Goal: Information Seeking & Learning: Learn about a topic

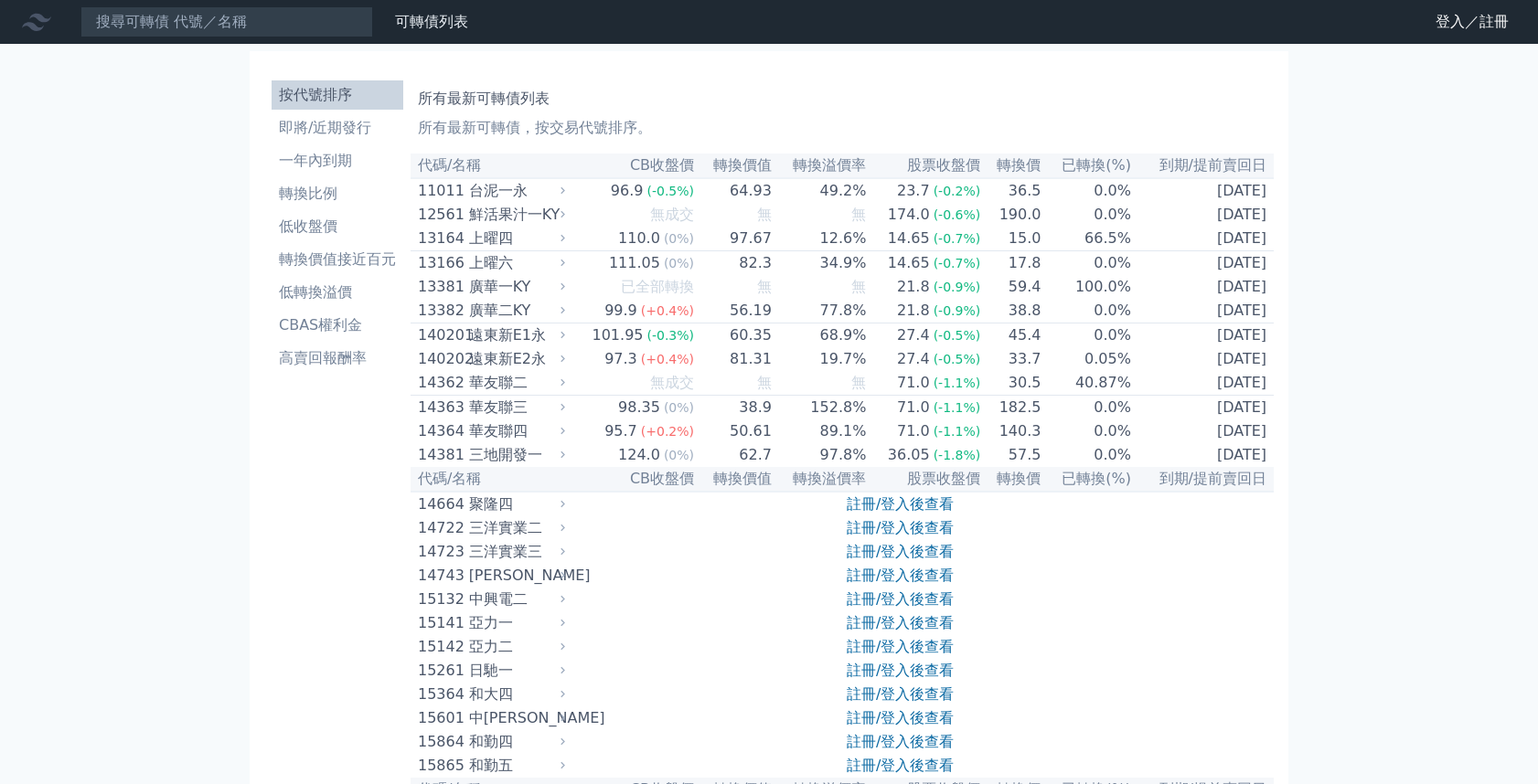
click at [0, 0] on icon at bounding box center [0, 0] width 0 height 0
click at [0, 0] on link "可轉債列表" at bounding box center [0, 0] width 0 height 0
click at [0, 0] on icon at bounding box center [0, 0] width 0 height 0
click at [0, 0] on link "登入／註冊" at bounding box center [0, 0] width 0 height 0
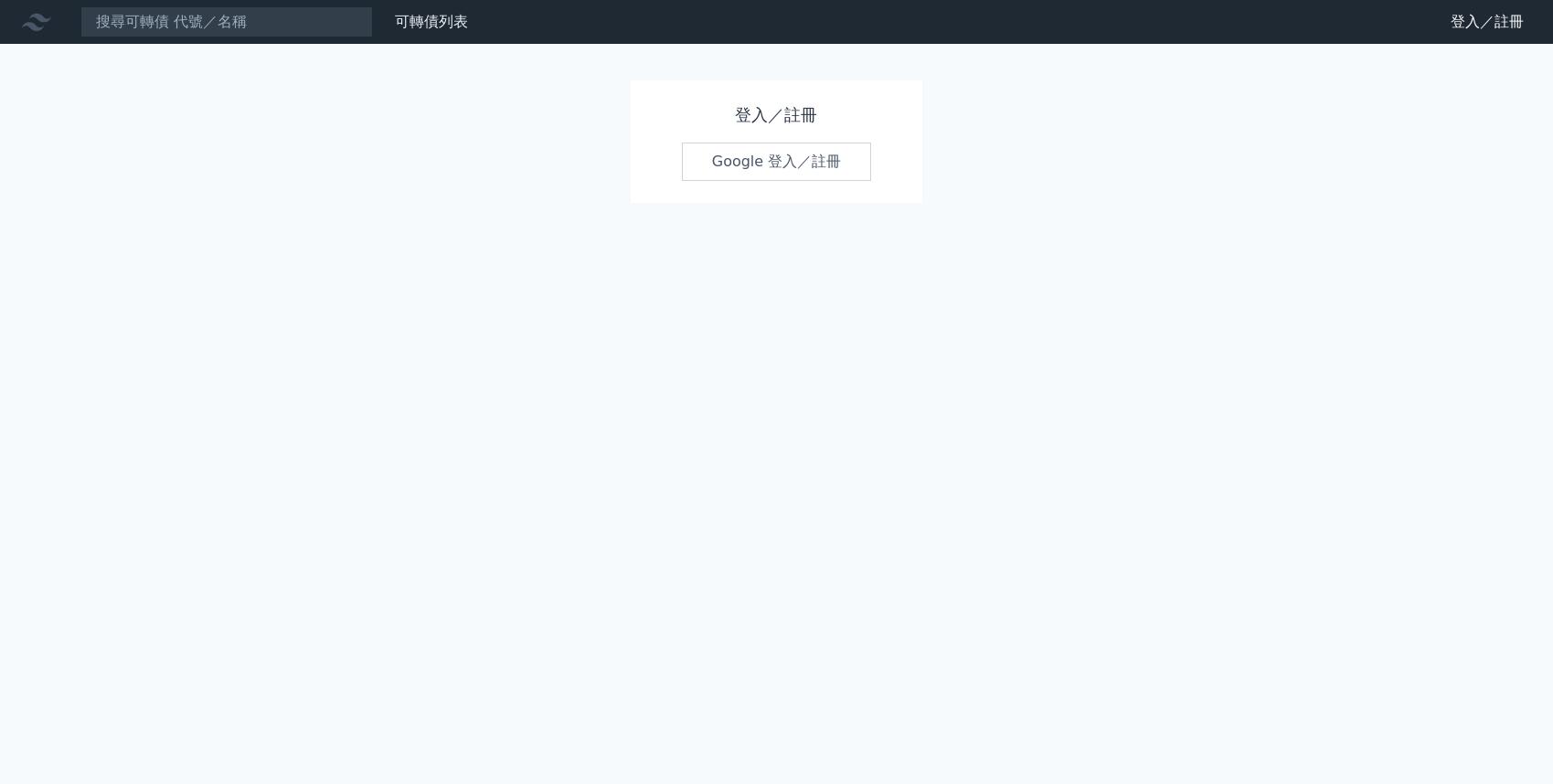
click at [766, 171] on link "Google 登入／註冊" at bounding box center [776, 162] width 190 height 39
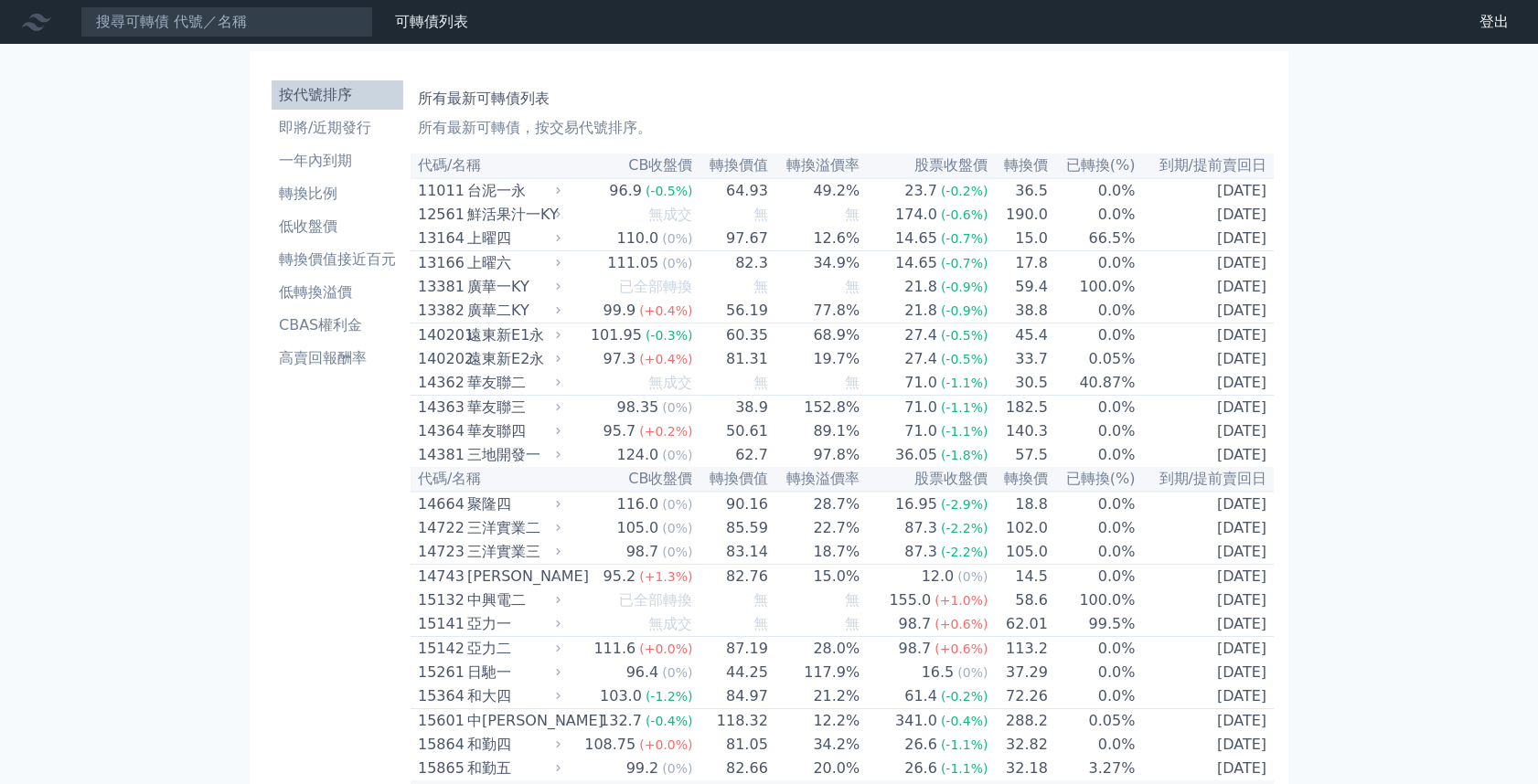
click at [27, 26] on icon at bounding box center [36, 22] width 29 height 17
click at [28, 9] on icon at bounding box center [36, 22] width 29 height 29
click at [0, 0] on icon at bounding box center [0, 0] width 0 height 0
click at [0, 0] on link "可轉債列表" at bounding box center [0, 0] width 0 height 0
click at [175, 27] on input at bounding box center [226, 22] width 293 height 31
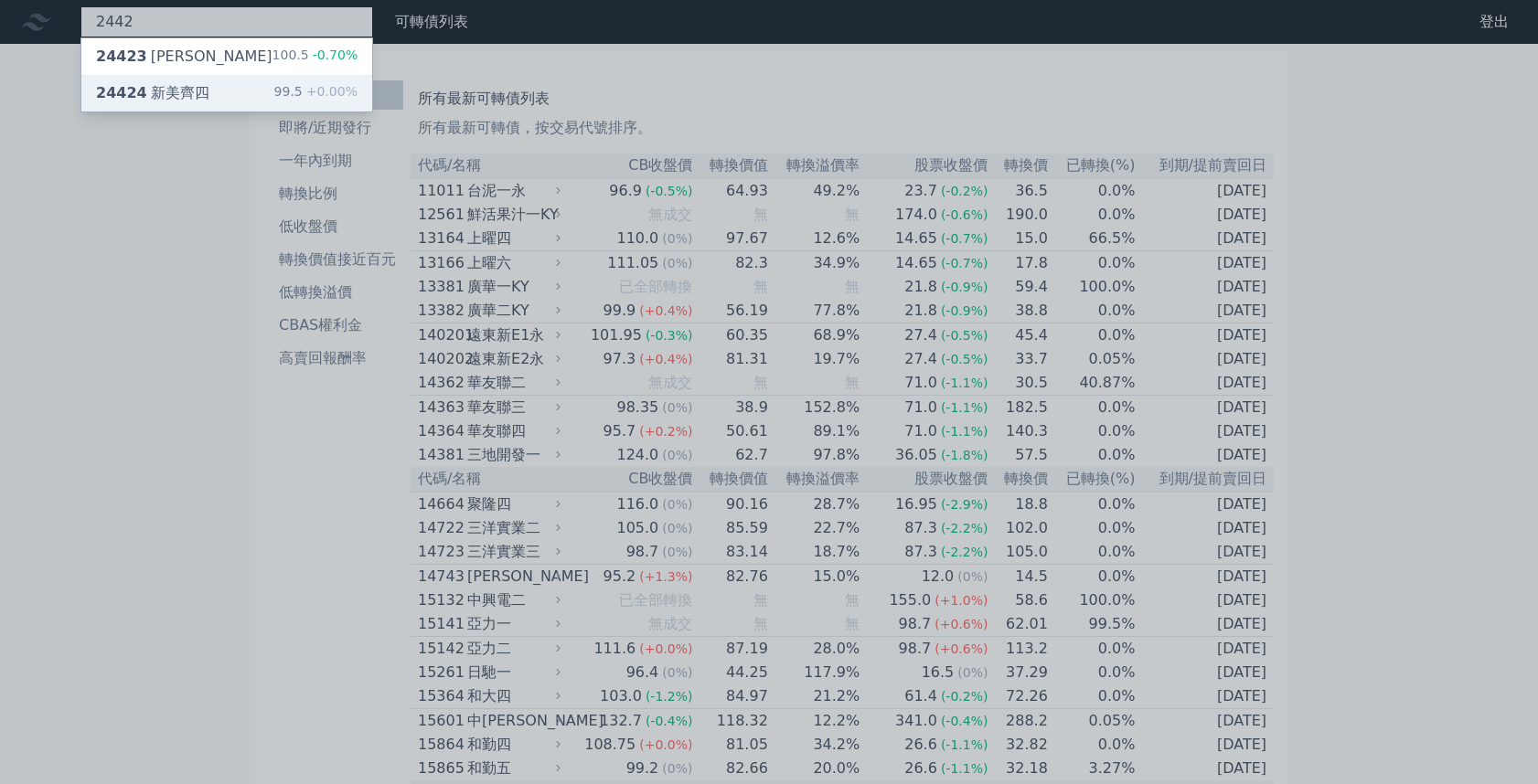
type input "2442"
click at [162, 96] on div "24424 新美齊四" at bounding box center [152, 93] width 114 height 22
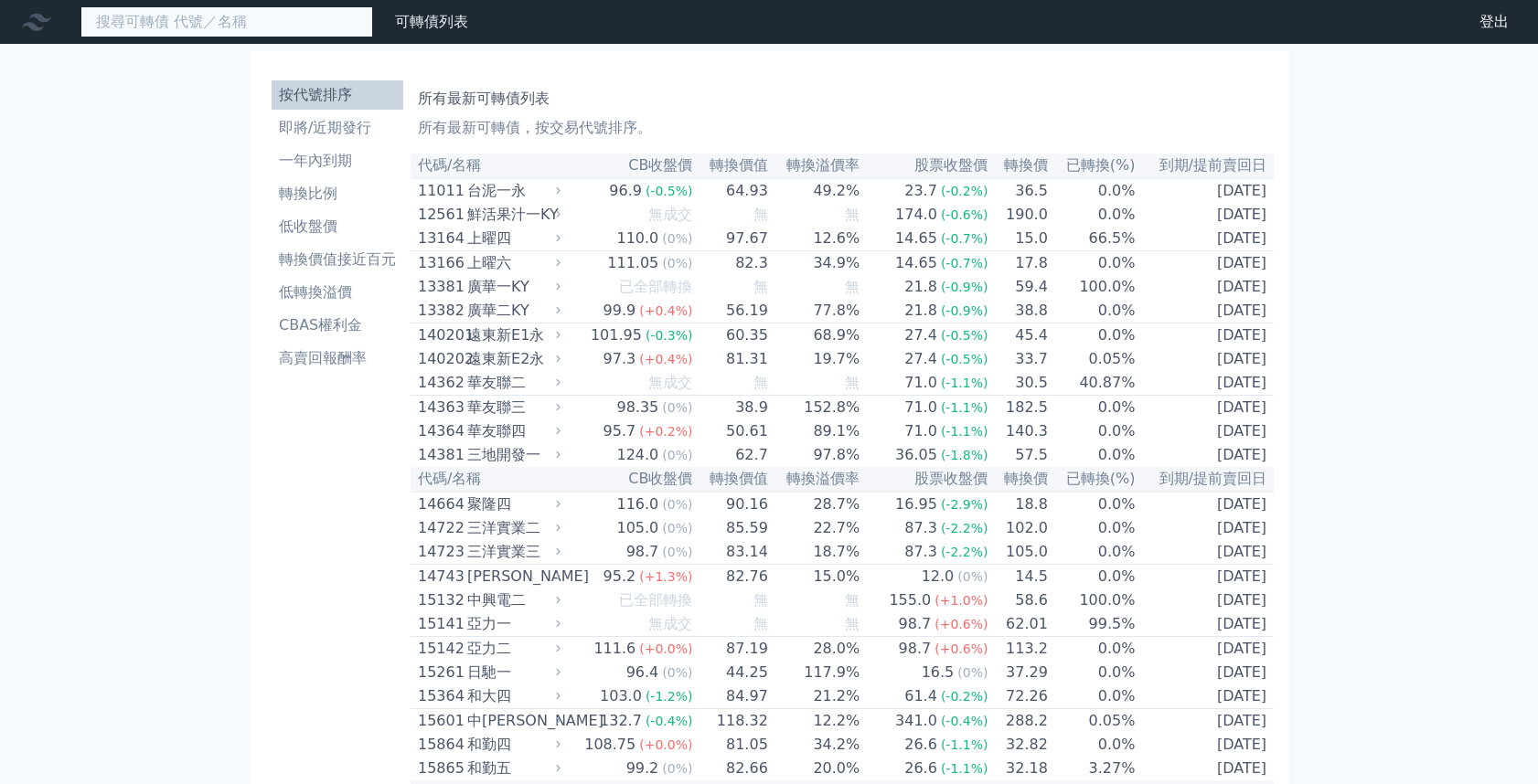
click at [216, 27] on input at bounding box center [226, 22] width 293 height 31
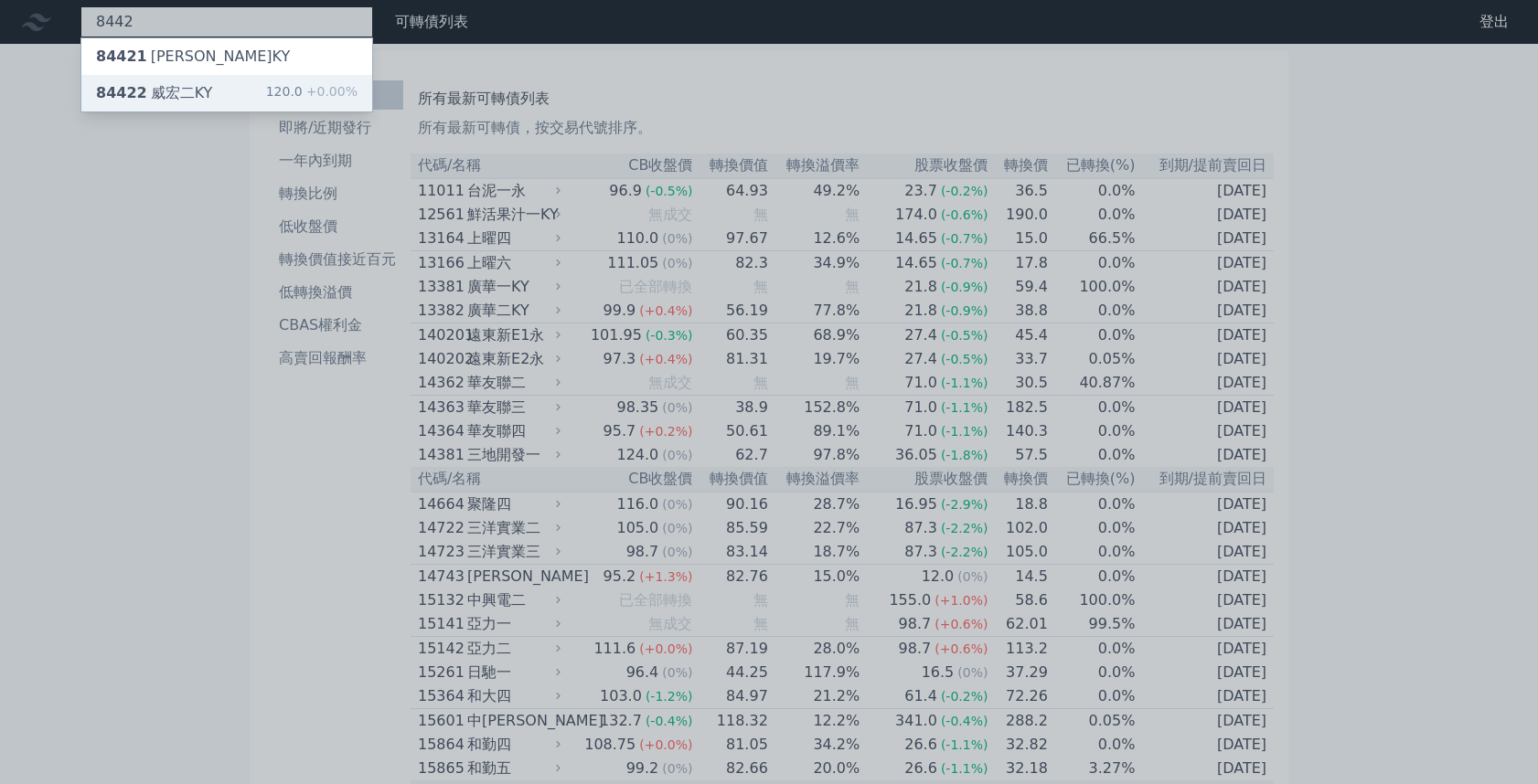
type input "8442"
click at [180, 95] on div "84422 威宏二KY 120.0 +0.00%" at bounding box center [226, 93] width 291 height 37
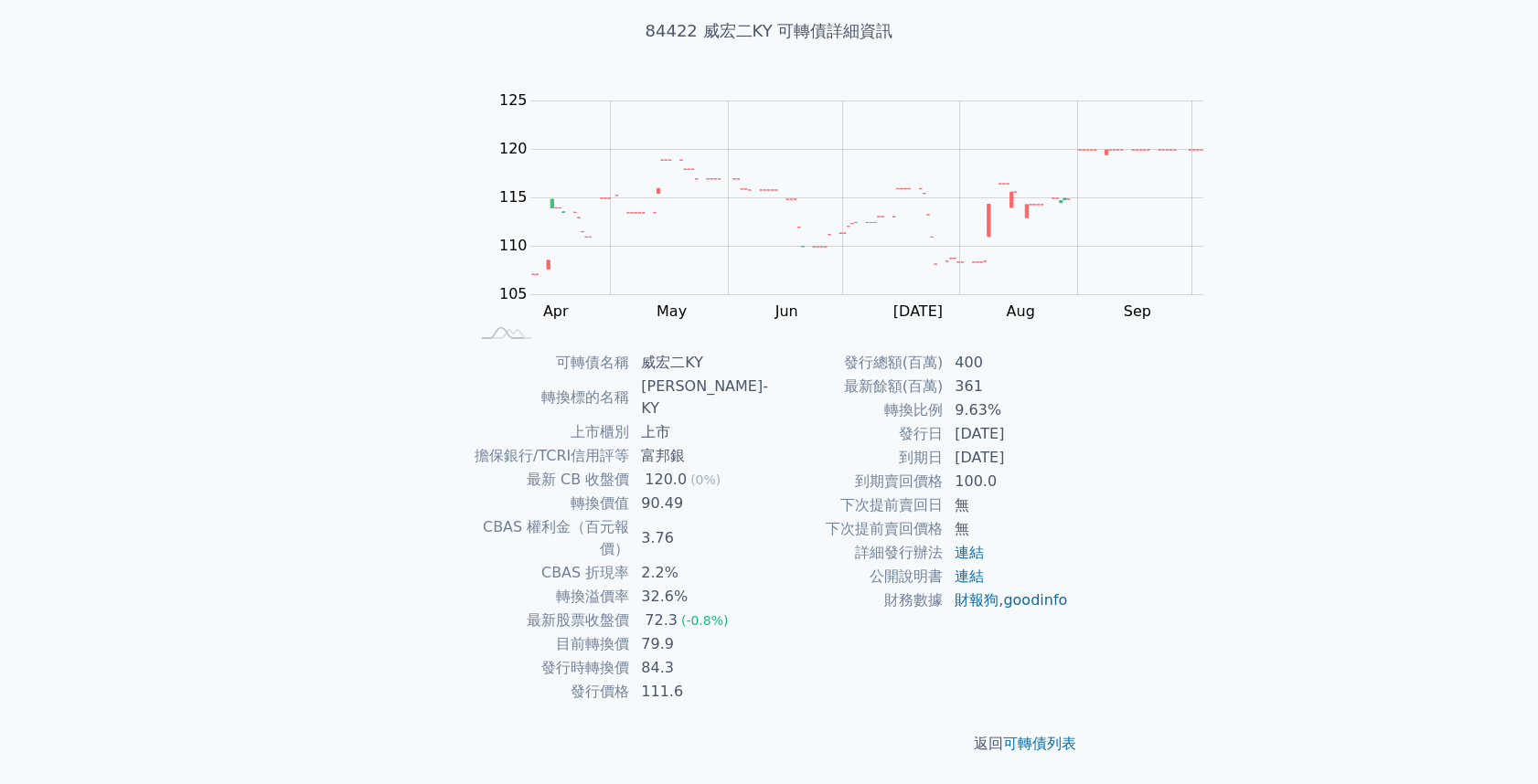
scroll to position [322, 0]
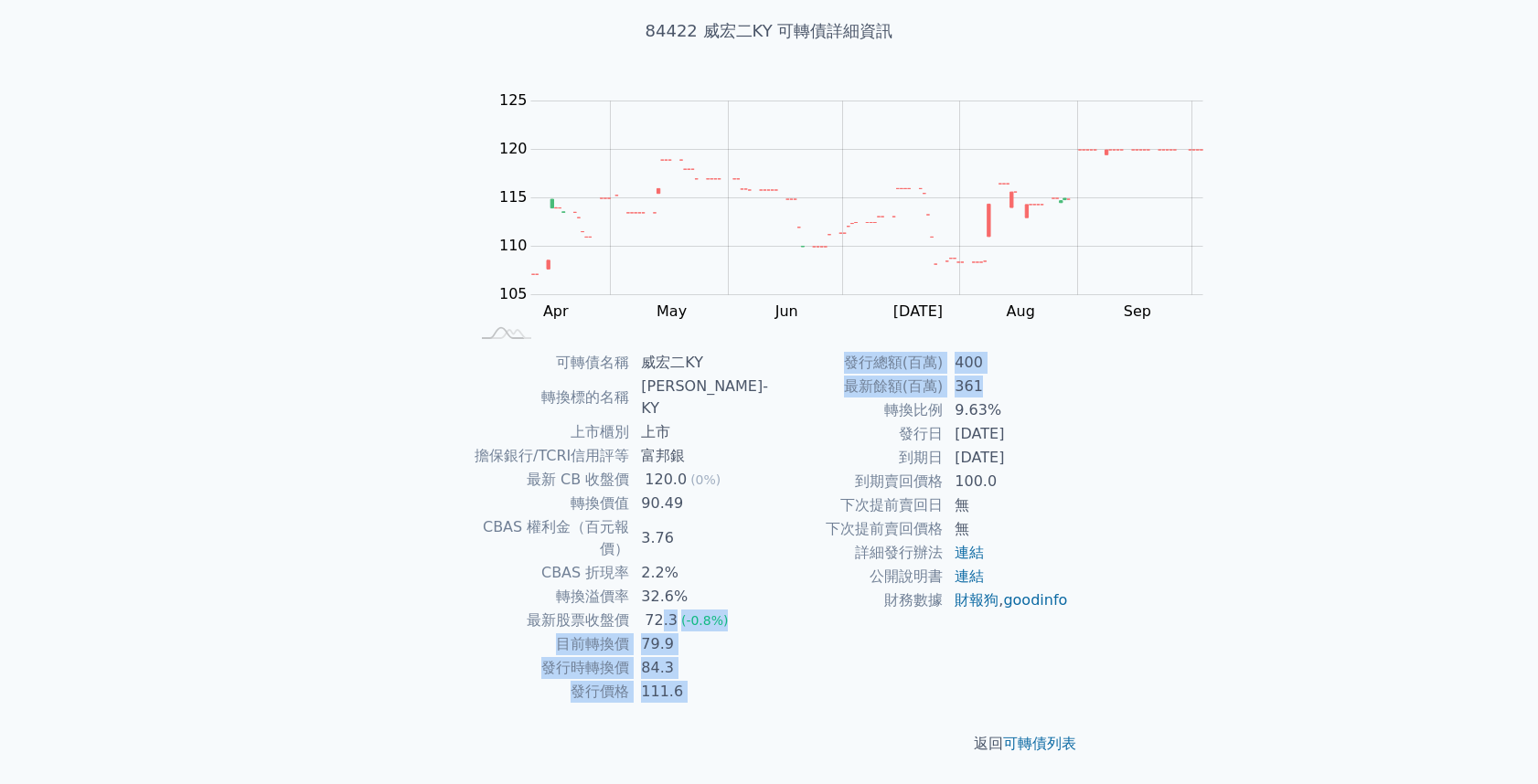
drag, startPoint x: 799, startPoint y: 363, endPoint x: 827, endPoint y: 478, distance: 118.4
click at [827, 478] on div "可轉債名稱 威宏二KY 轉換標的名稱 威宏-KY 上市櫃別 上市 擔保銀行/TCRI信用評等 富邦銀 最新 CB 收盤價 120.0 (0%) 轉換價值 90…" at bounding box center [769, 527] width 644 height 353
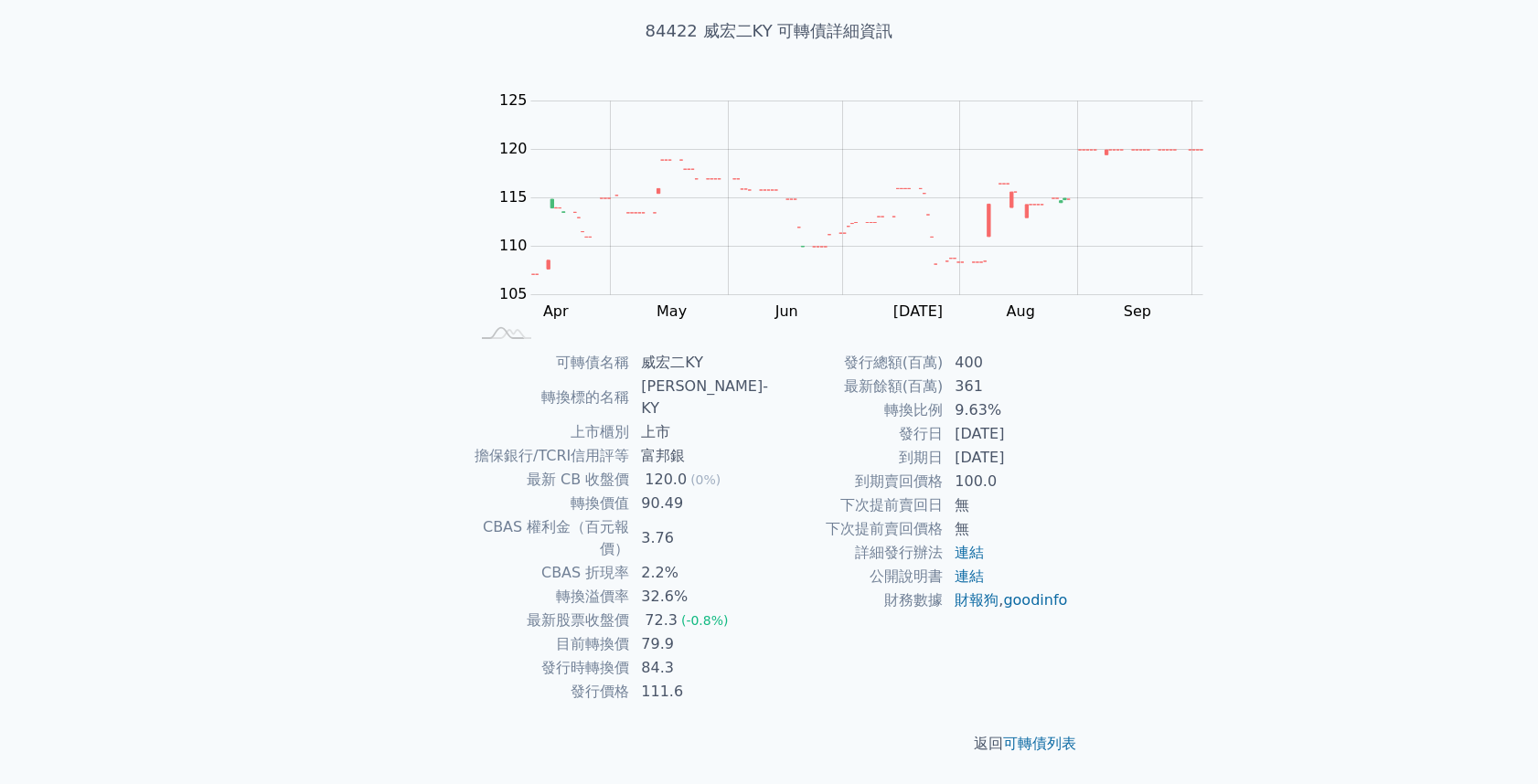
click at [943, 422] on td "9.63%" at bounding box center [1006, 410] width 125 height 24
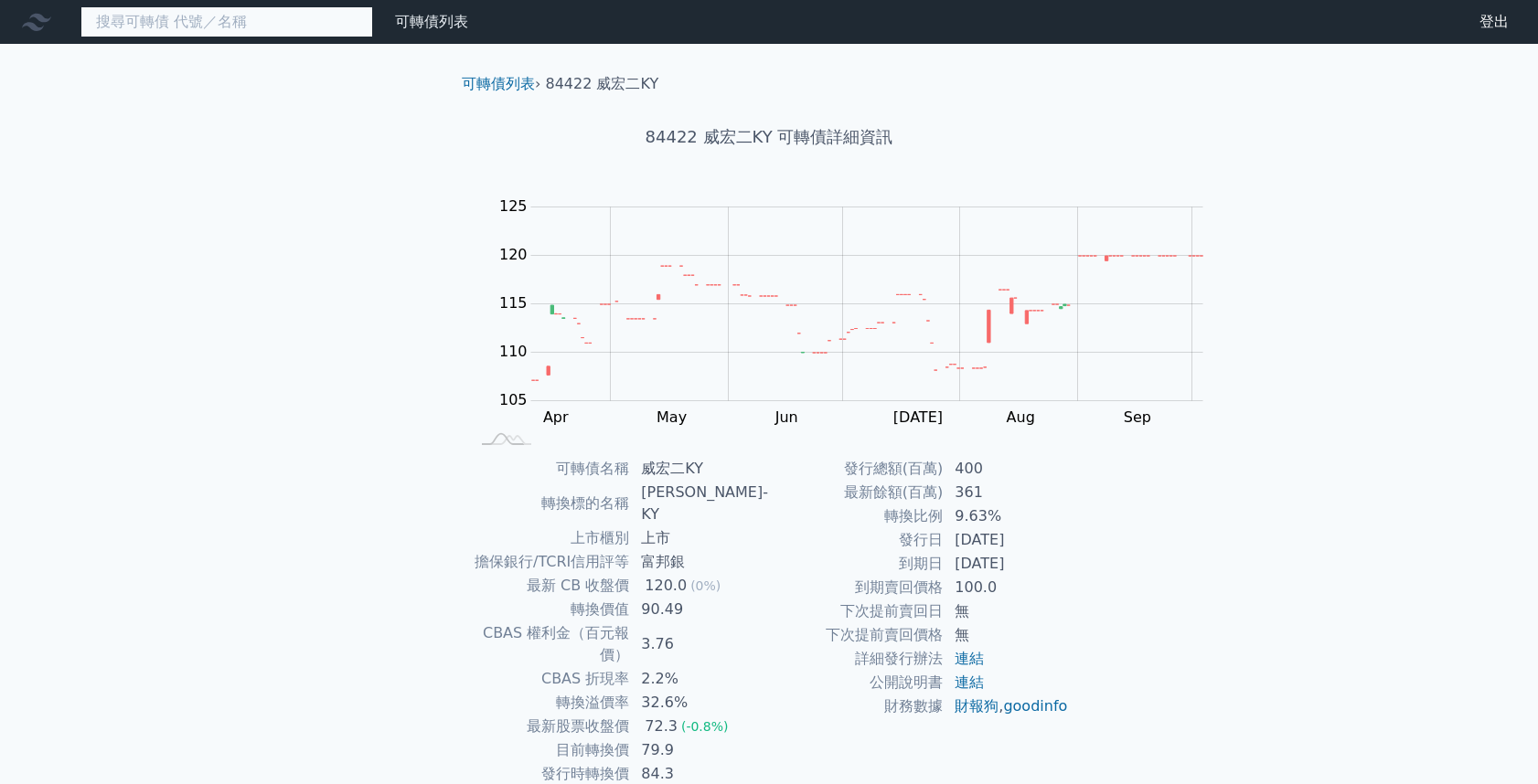
click at [130, 30] on input at bounding box center [226, 22] width 293 height 31
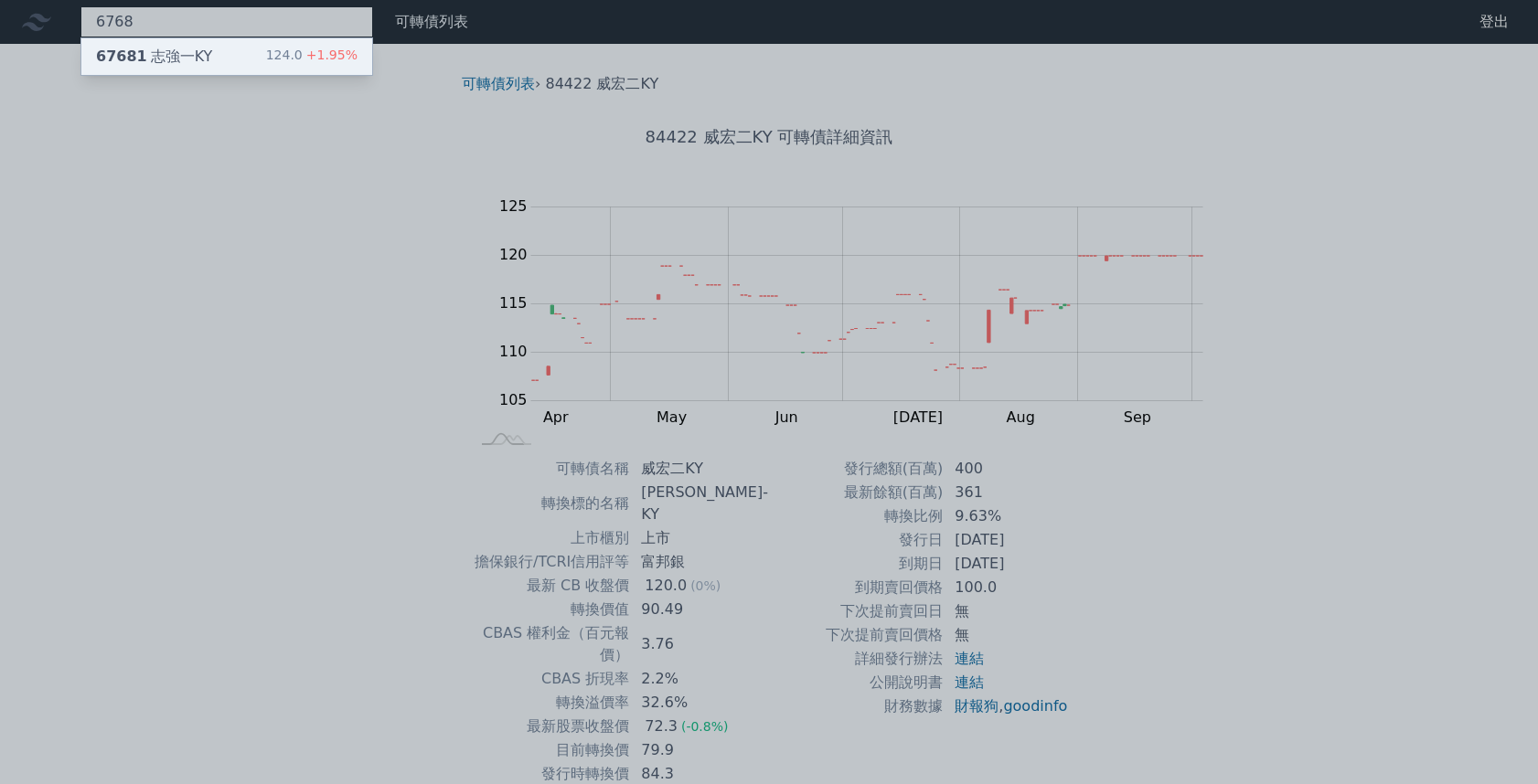
type input "6768"
click at [101, 59] on span "67681" at bounding box center [121, 56] width 51 height 17
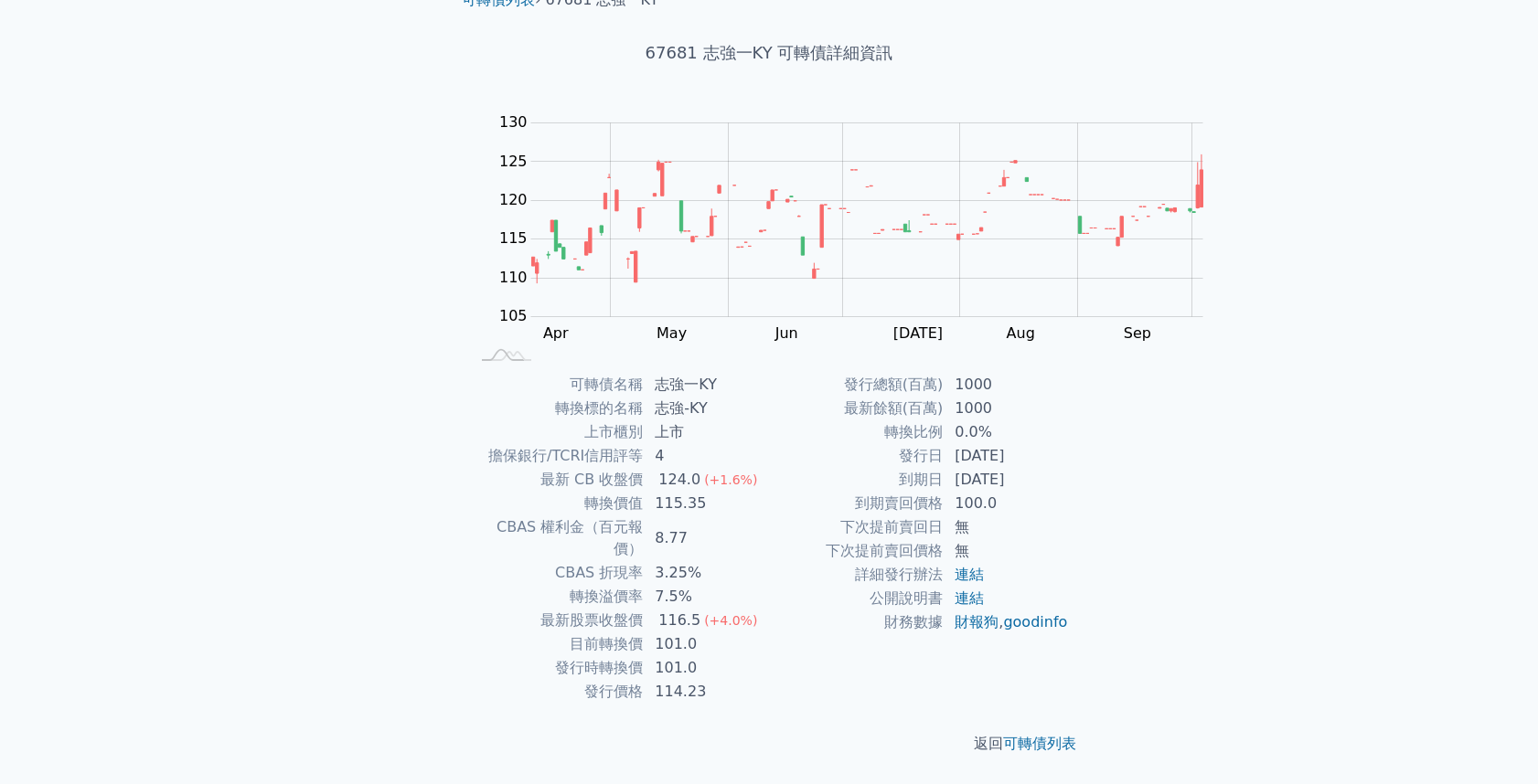
scroll to position [322, 0]
